Goal: Go to known website: Access a specific website the user already knows

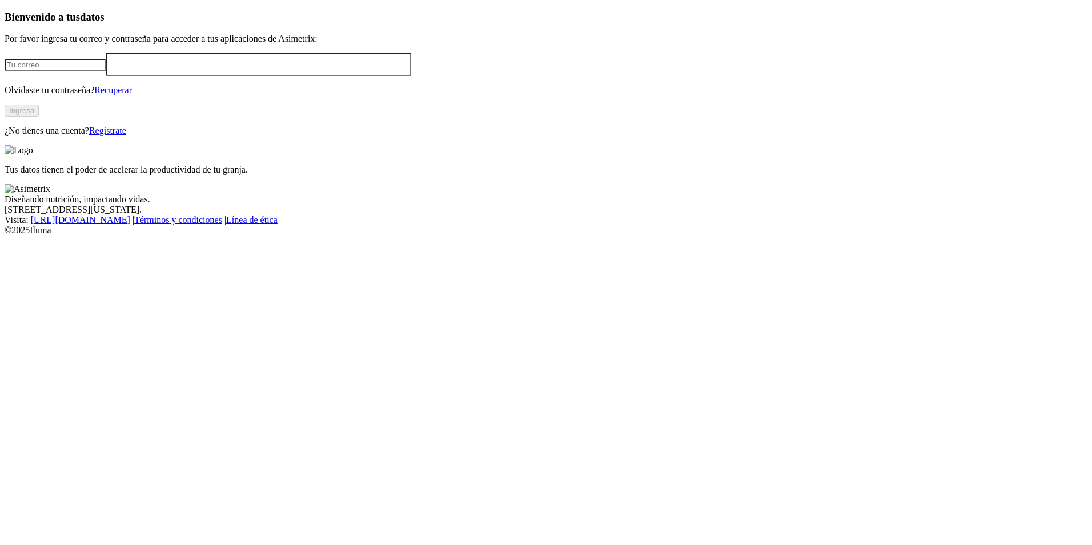
type input "jorge.angulo@avicolalescano.com"
click at [39, 117] on button "Ingresa" at bounding box center [22, 111] width 34 height 12
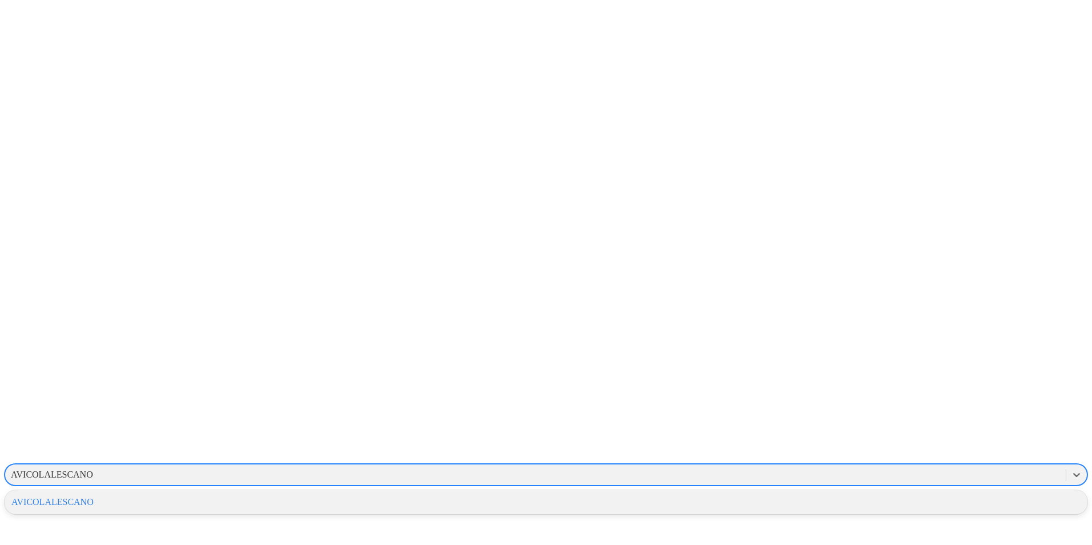
click at [844, 466] on div "AVICOLALESCANO" at bounding box center [535, 474] width 1061 height 17
click at [894, 492] on div "AVICOLALESCANO" at bounding box center [546, 501] width 1083 height 19
